Goal: Register for event/course

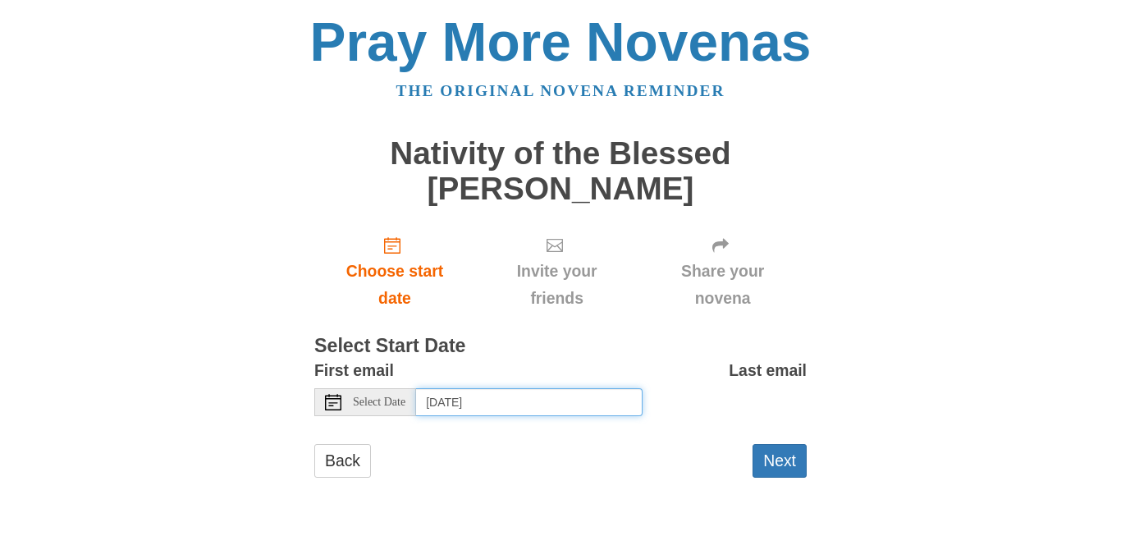
click at [537, 408] on input "[DATE]" at bounding box center [529, 402] width 227 height 28
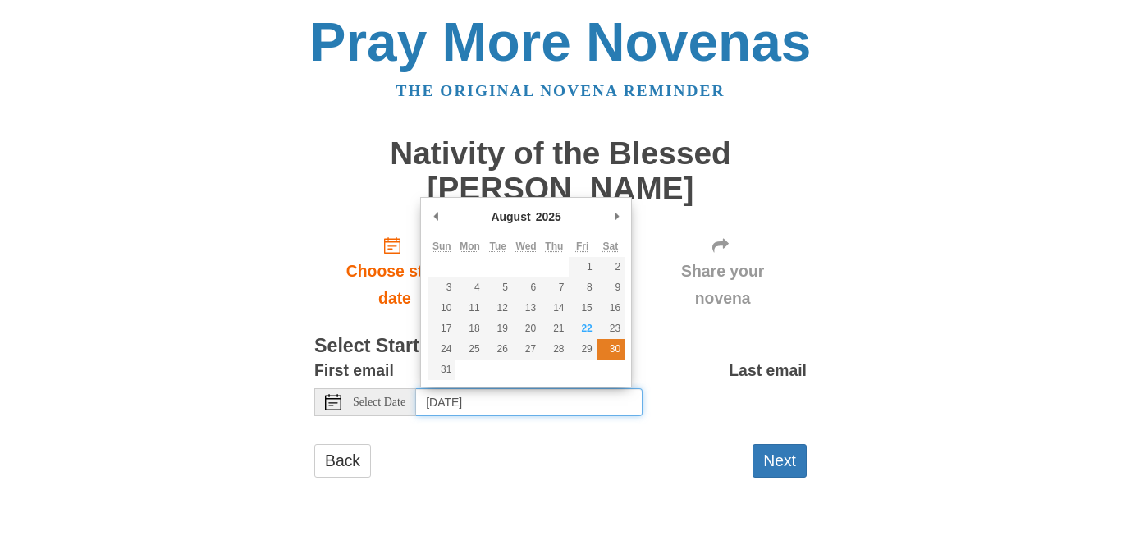
type input "[DATE]"
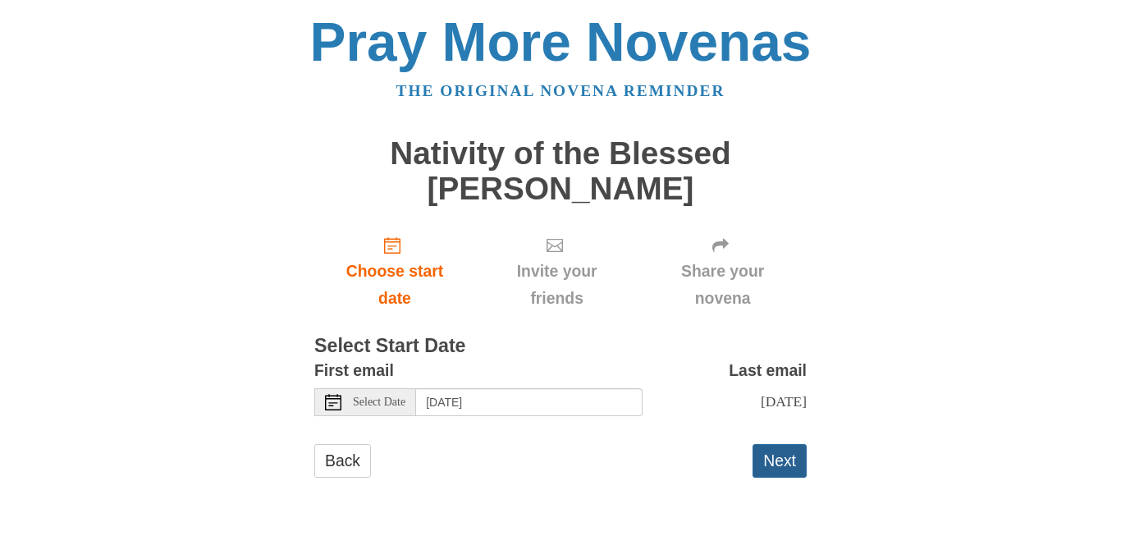
click at [786, 455] on button "Next" at bounding box center [780, 461] width 54 height 34
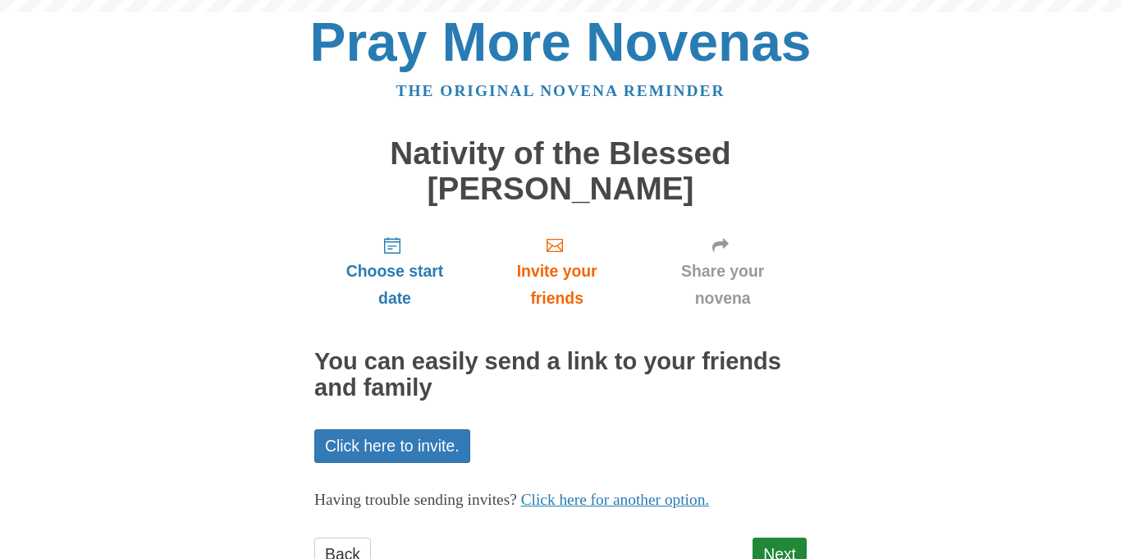
scroll to position [61, 0]
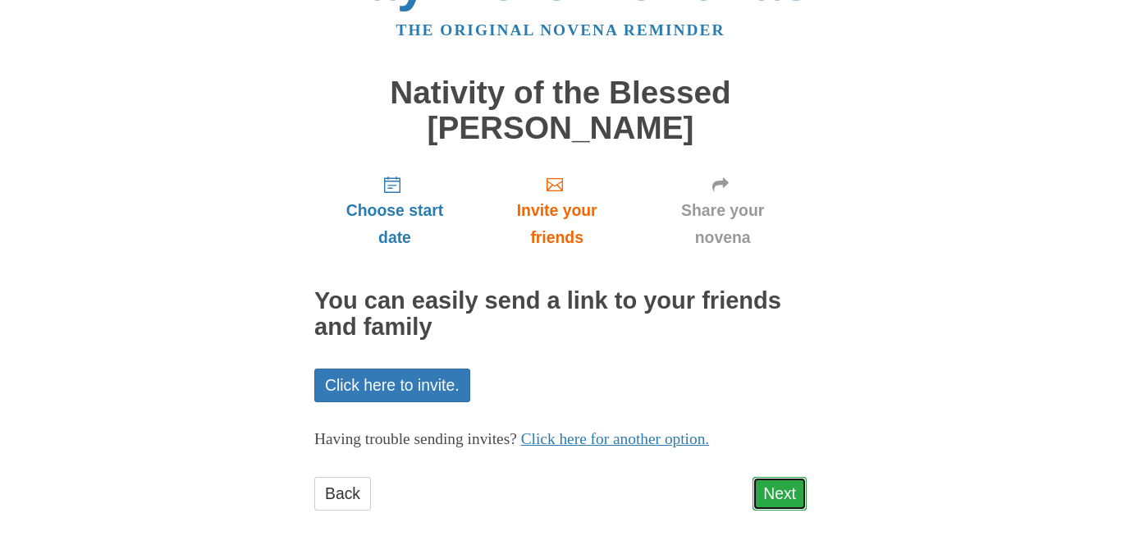
click at [771, 492] on link "Next" at bounding box center [780, 494] width 54 height 34
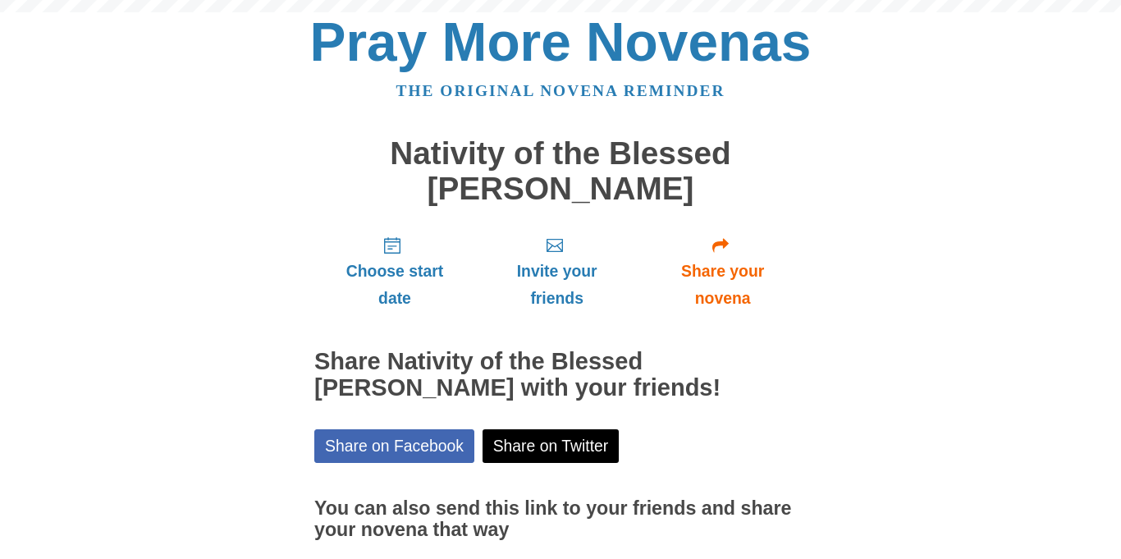
scroll to position [135, 0]
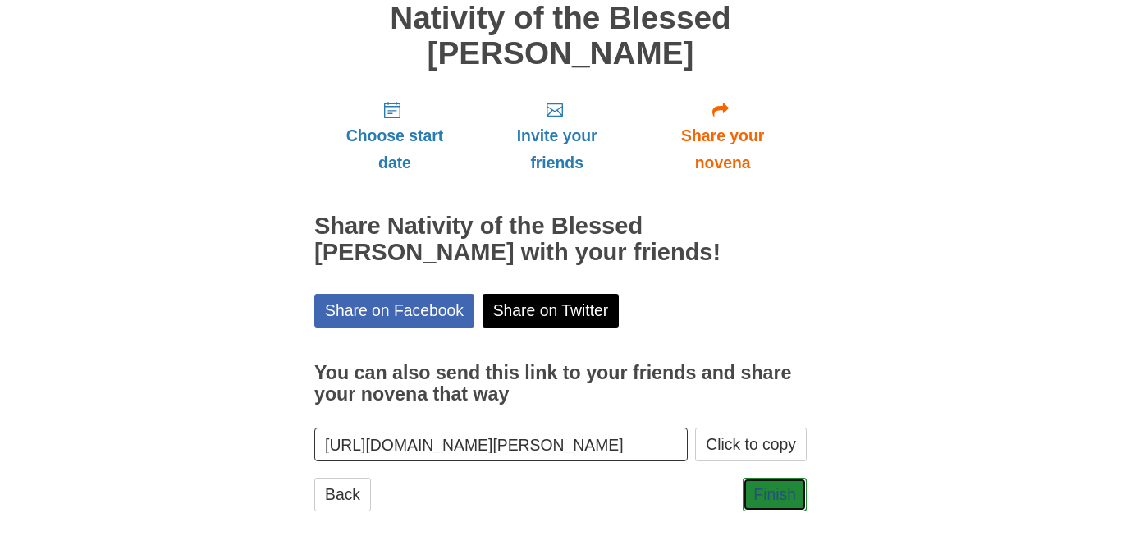
click at [771, 492] on link "Finish" at bounding box center [775, 495] width 64 height 34
